Goal: Information Seeking & Learning: Compare options

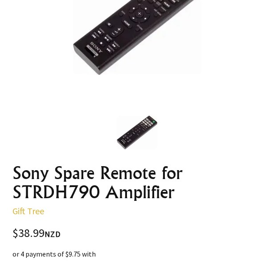
scroll to position [311, 0]
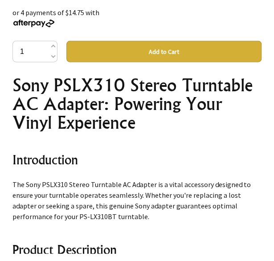
scroll to position [400, 0]
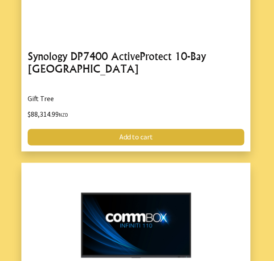
scroll to position [1424, 0]
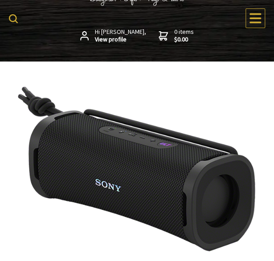
scroll to position [133, 0]
